Goal: Information Seeking & Learning: Learn about a topic

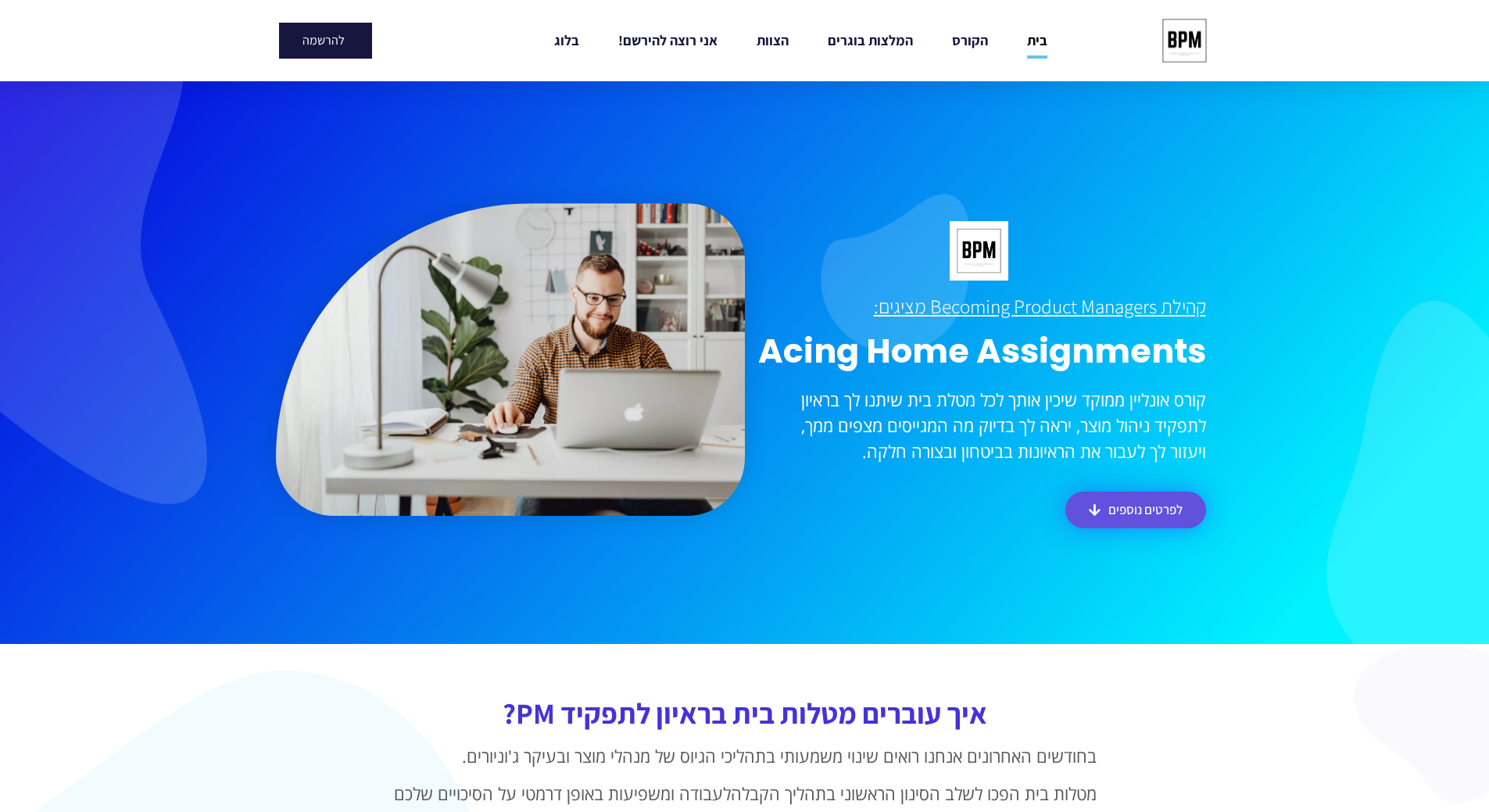
click at [1158, 506] on span "לפרטים נוספים" at bounding box center [1145, 510] width 74 height 13
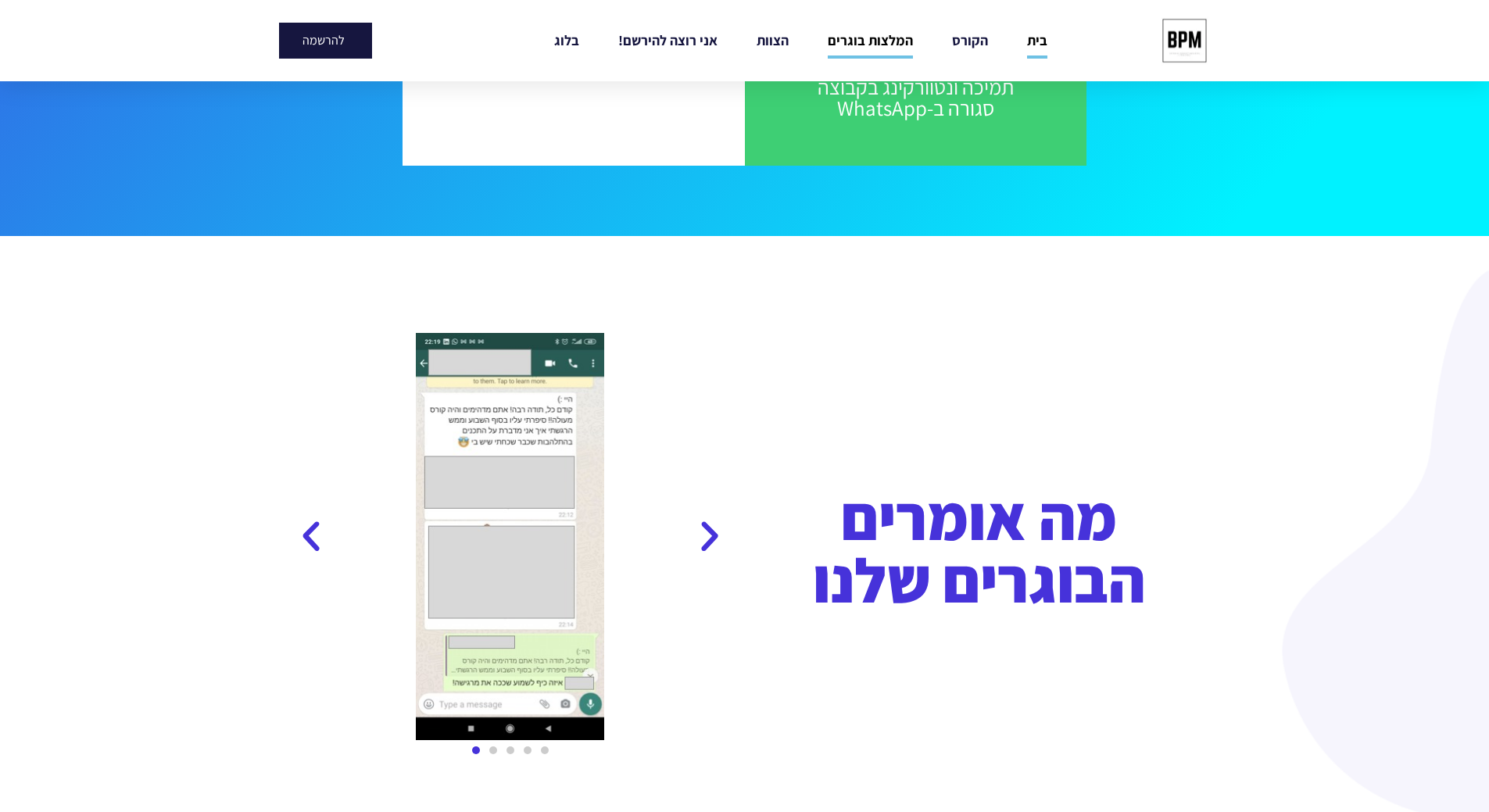
scroll to position [2036, 0]
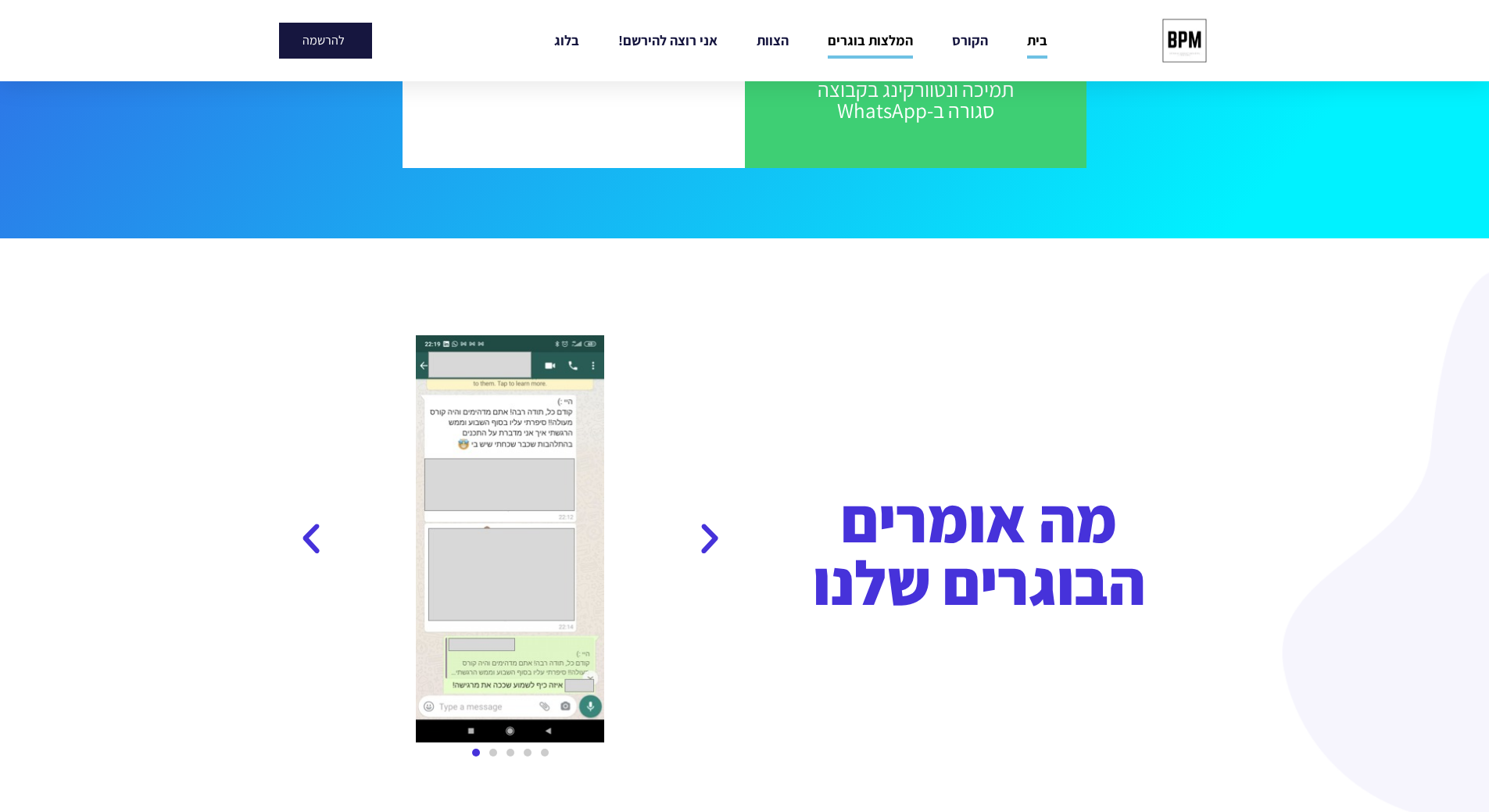
click at [706, 547] on icon "Previous slide" at bounding box center [709, 539] width 39 height 39
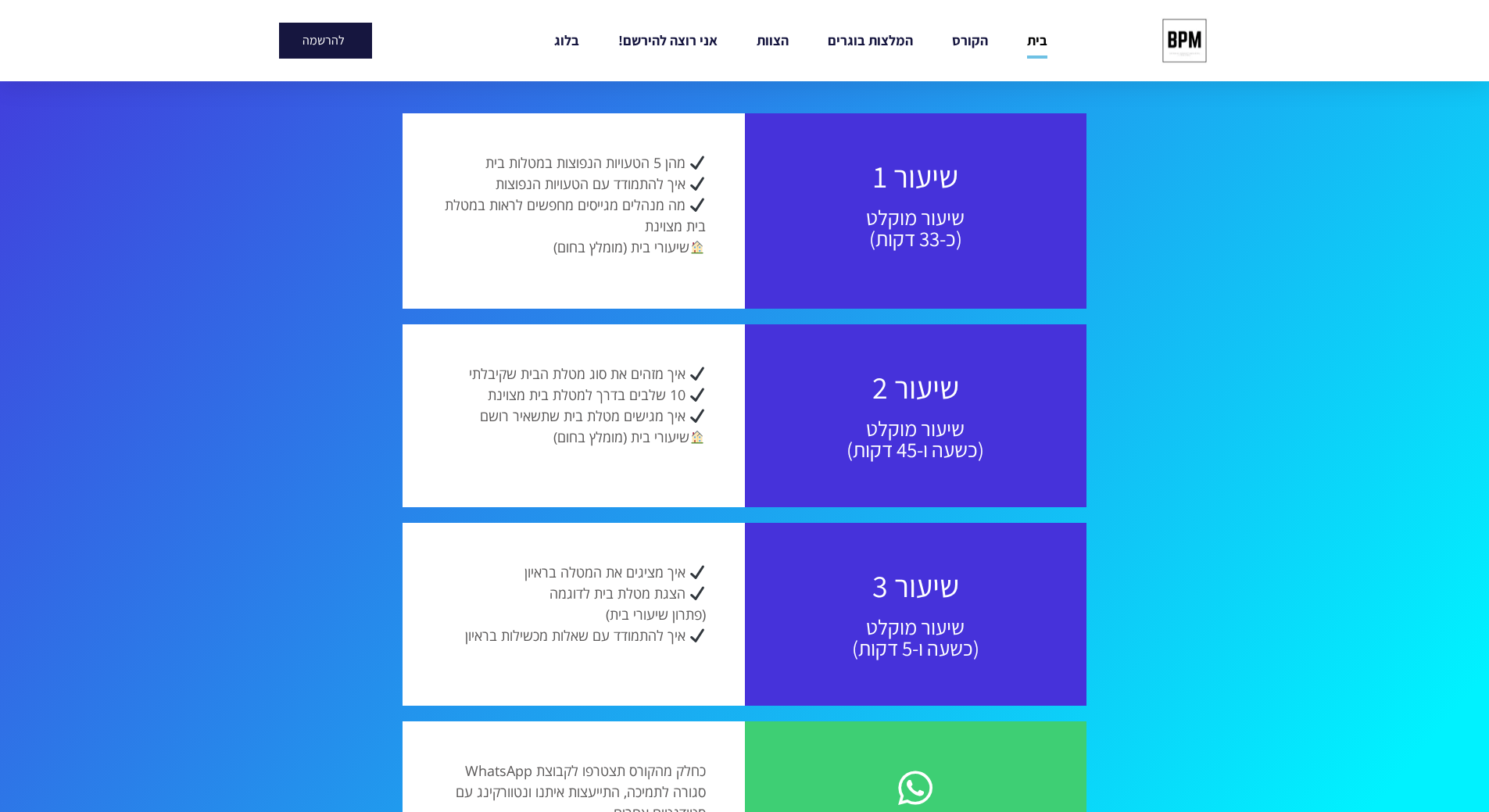
scroll to position [1267, 0]
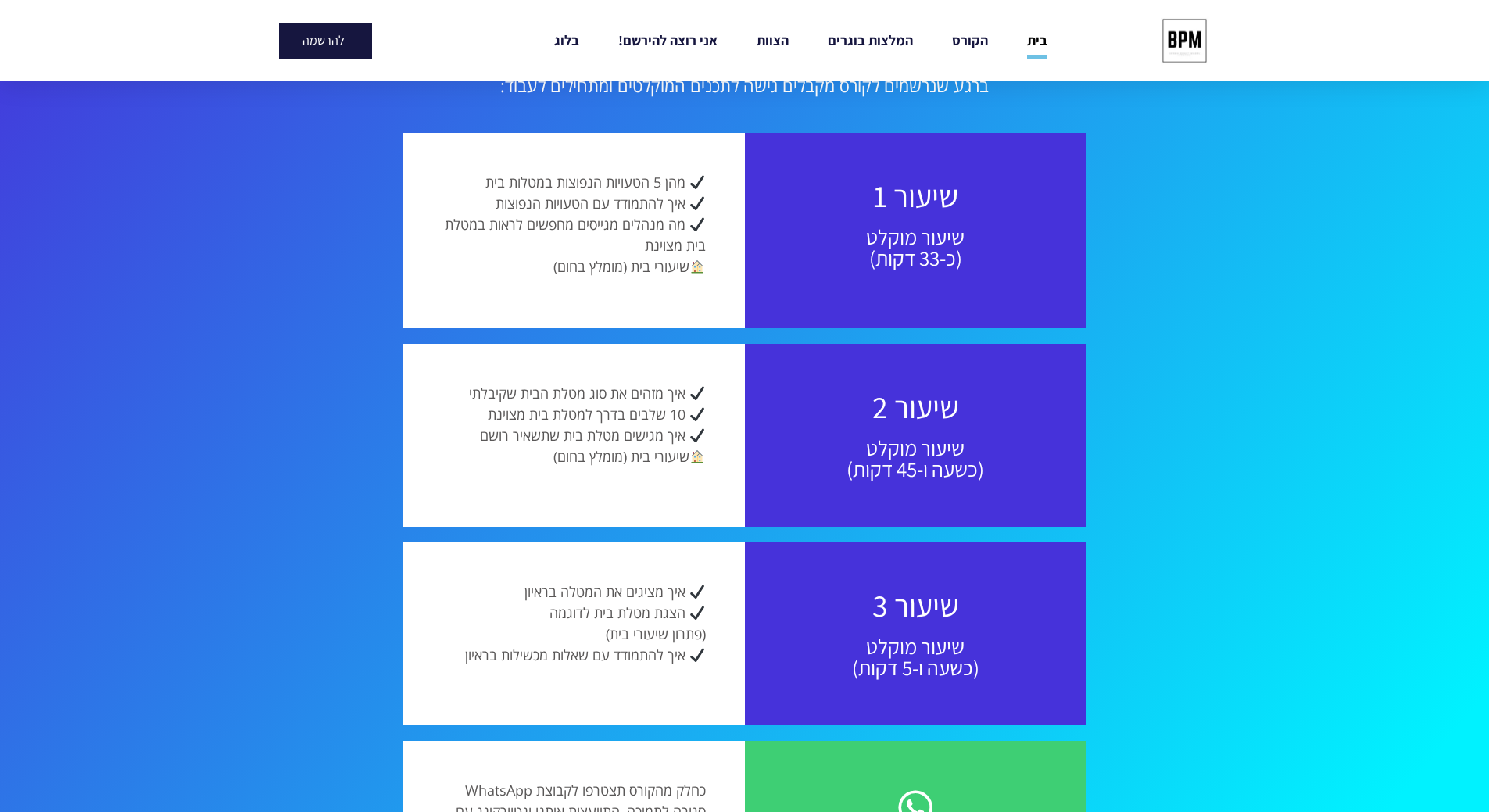
drag, startPoint x: 504, startPoint y: 261, endPoint x: 708, endPoint y: 144, distance: 235.2
click at [708, 144] on div "מהן 5 הטעויות הנפוצות במטלות בית איך להתמודד עם הטעויות הנפוצות מה מנהלים מגייס…" at bounding box center [574, 230] width 343 height 195
drag, startPoint x: 960, startPoint y: 148, endPoint x: 413, endPoint y: 318, distance: 572.8
click at [412, 318] on div "שיעור 1 שיעור מוקלט (כ-33 דקות) מהן 5 הטעויות הנפוצות במטלות בית איך להתמודד עם…" at bounding box center [744, 230] width 684 height 195
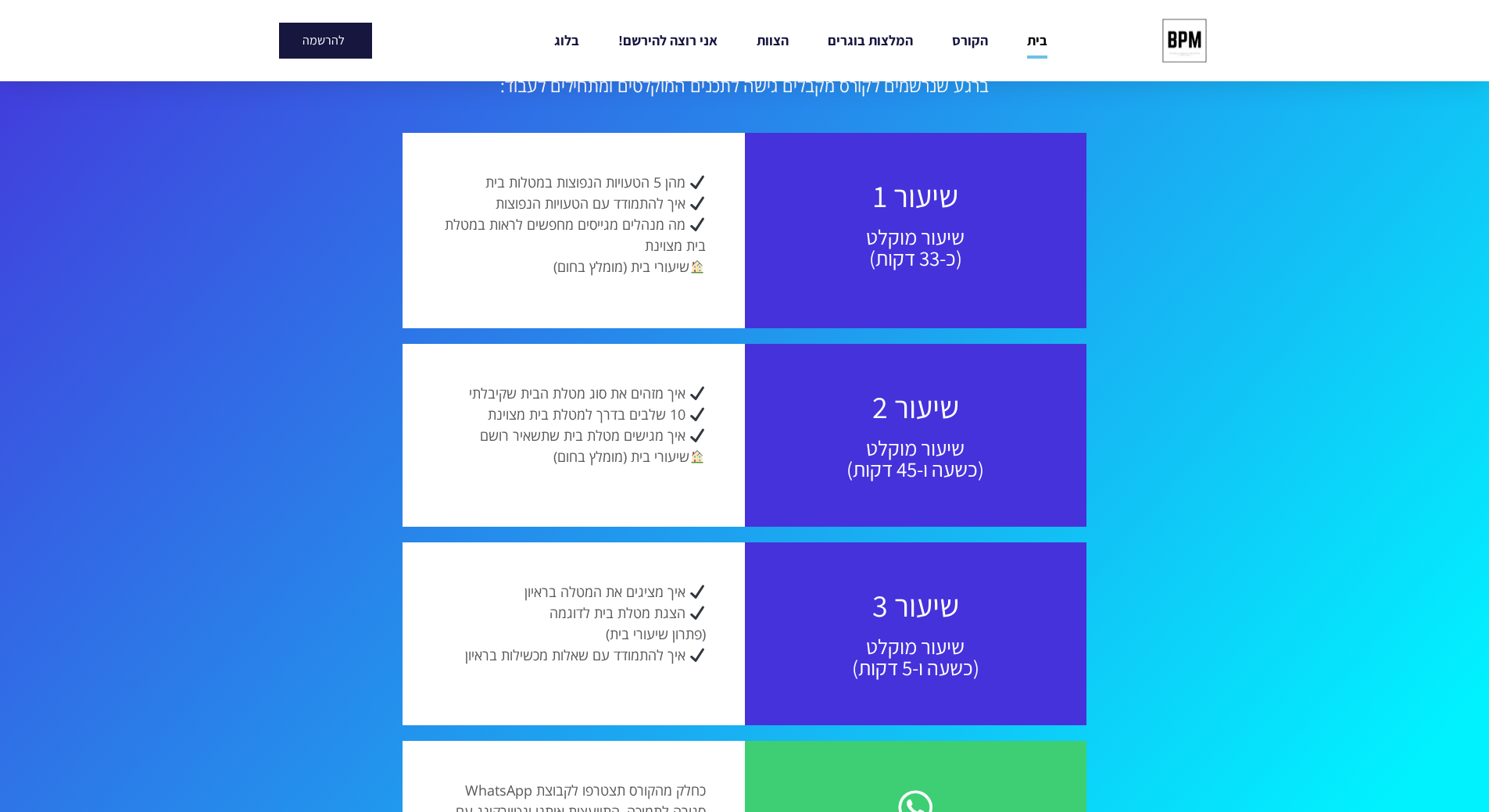
click at [425, 318] on div "מהן 5 הטעויות הנפוצות במטלות בית איך להתמודד עם הטעויות הנפוצות מה מנהלים מגייס…" at bounding box center [574, 230] width 343 height 195
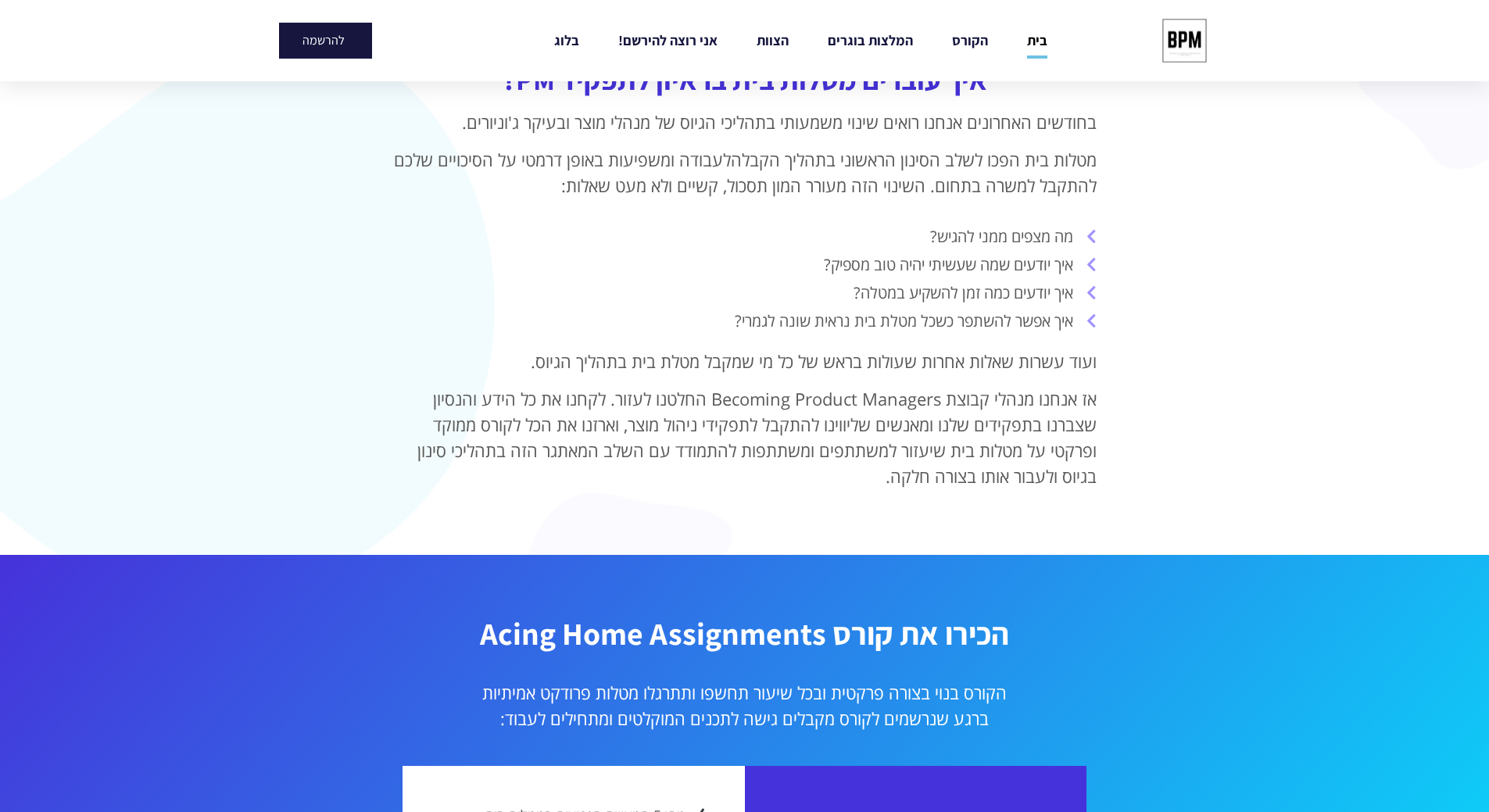
scroll to position [0, 0]
